Goal: Task Accomplishment & Management: Use online tool/utility

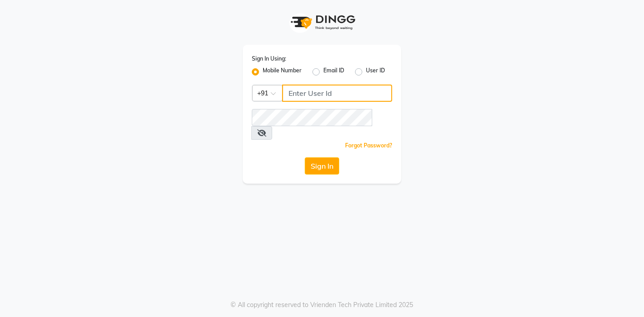
click at [305, 92] on input "Username" at bounding box center [337, 93] width 110 height 17
type input "8530529494"
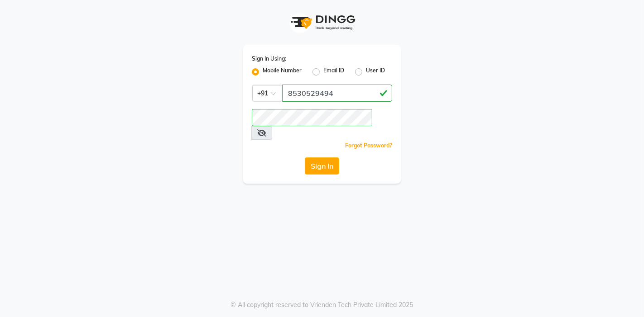
click at [272, 126] on span at bounding box center [261, 133] width 21 height 14
click at [266, 129] on icon at bounding box center [261, 132] width 9 height 7
click at [316, 158] on button "Sign In" at bounding box center [322, 166] width 34 height 17
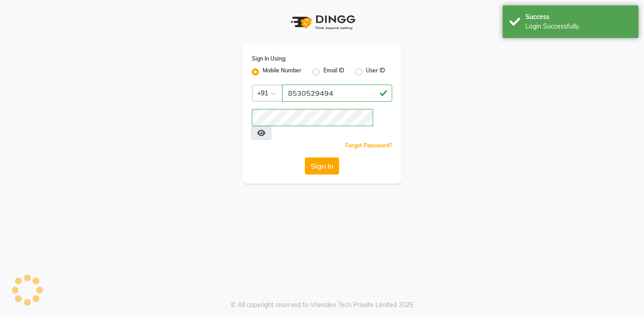
select select "service"
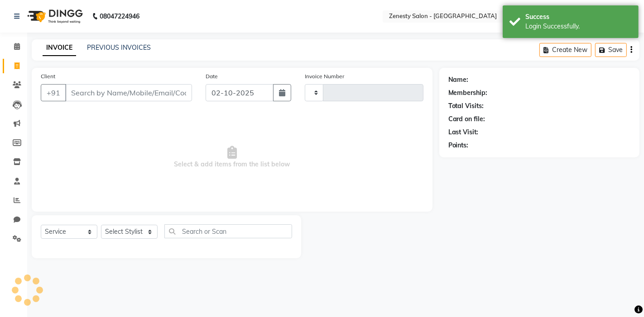
type input "6781"
select select "en"
select select "5713"
